Goal: Information Seeking & Learning: Learn about a topic

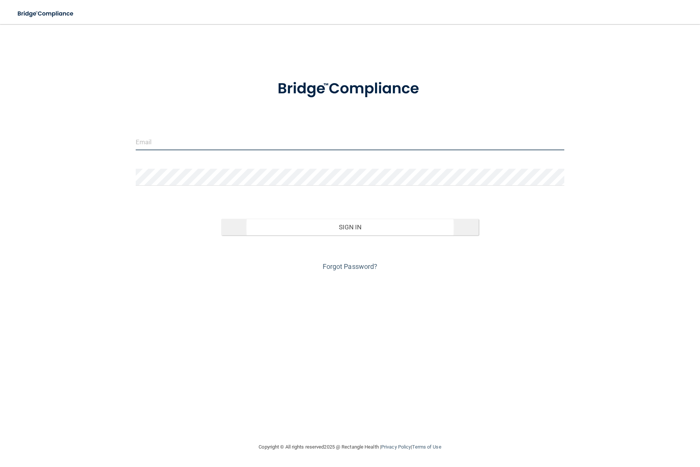
type input "[EMAIL_ADDRESS][DOMAIN_NAME]"
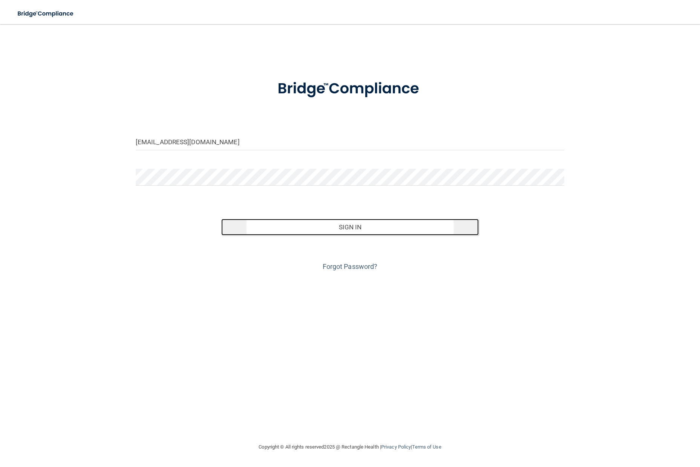
click at [354, 228] on button "Sign In" at bounding box center [349, 227] width 257 height 17
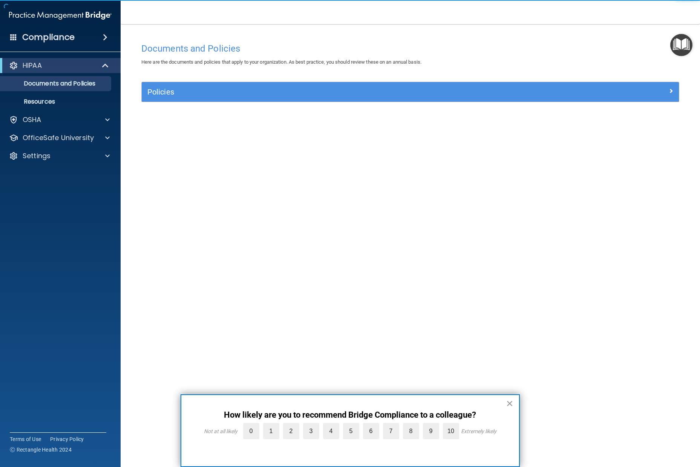
click at [510, 404] on button "×" at bounding box center [509, 404] width 7 height 12
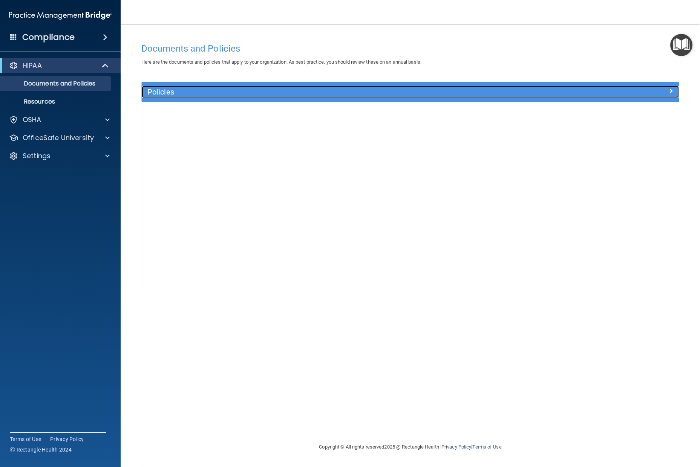
click at [672, 89] on span at bounding box center [671, 90] width 5 height 9
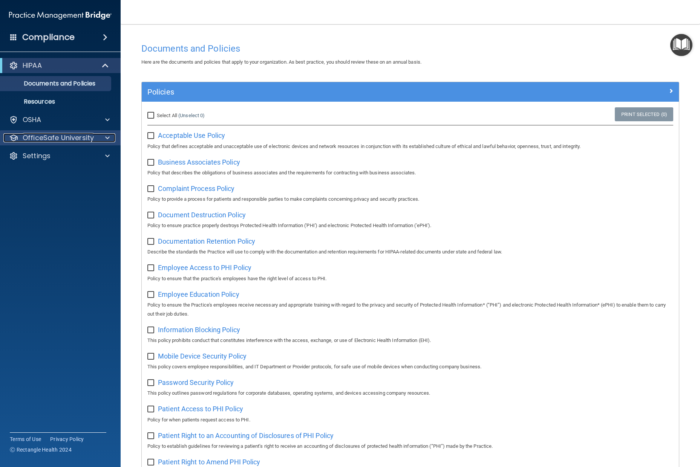
click at [31, 138] on p "OfficeSafe University" at bounding box center [58, 137] width 71 height 9
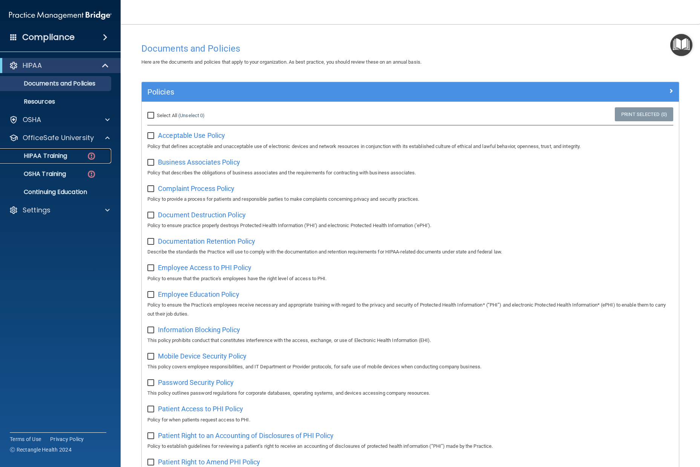
click at [67, 157] on p "HIPAA Training" at bounding box center [36, 156] width 62 height 8
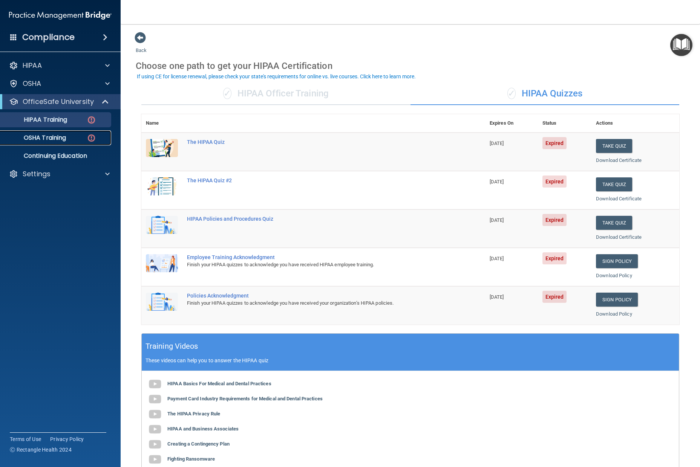
click at [56, 139] on p "OSHA Training" at bounding box center [35, 138] width 61 height 8
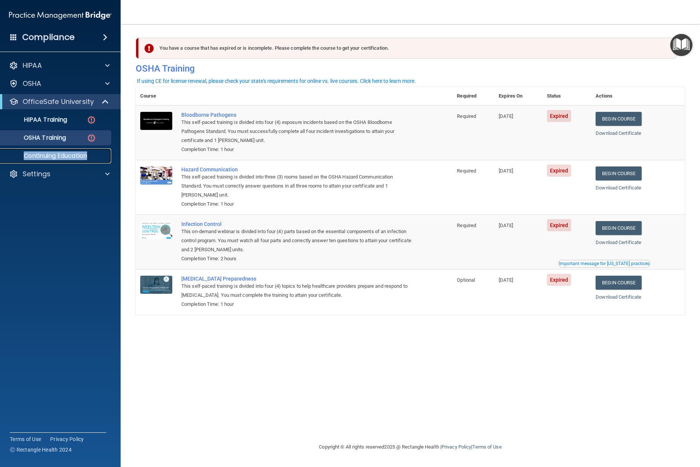
click at [54, 157] on p "Continuing Education" at bounding box center [56, 156] width 103 height 8
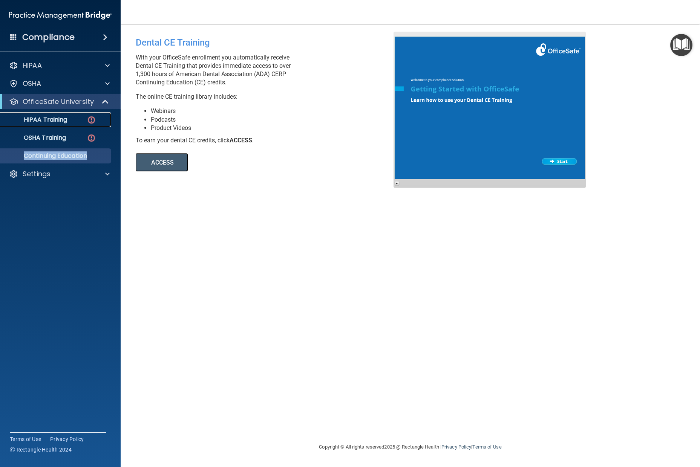
click at [48, 120] on p "HIPAA Training" at bounding box center [36, 120] width 62 height 8
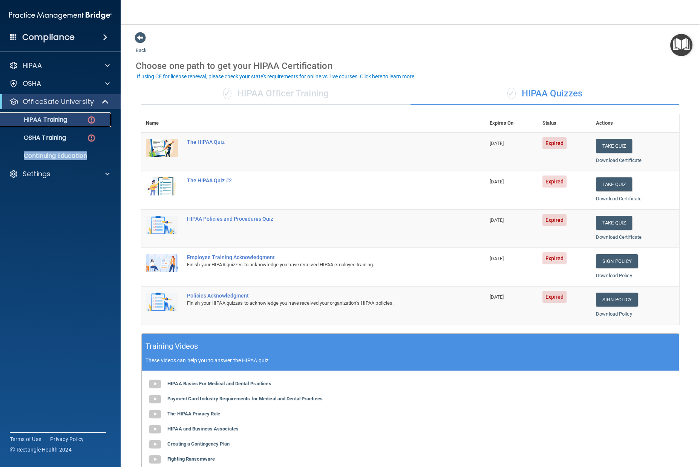
click at [52, 119] on p "HIPAA Training" at bounding box center [36, 120] width 62 height 8
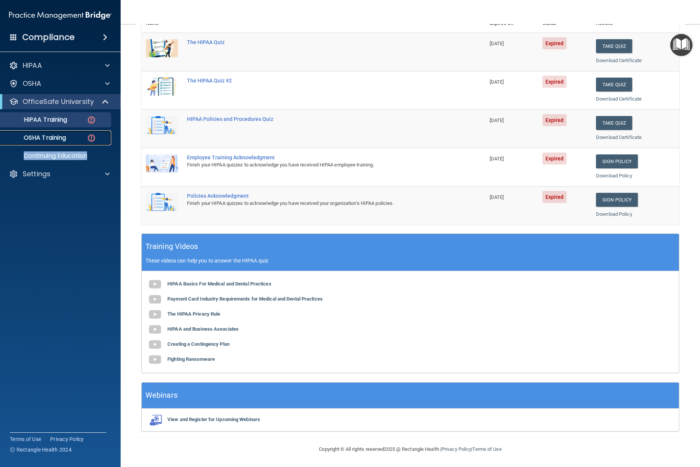
click at [39, 136] on p "OSHA Training" at bounding box center [35, 138] width 61 height 8
